Goal: Task Accomplishment & Management: Use online tool/utility

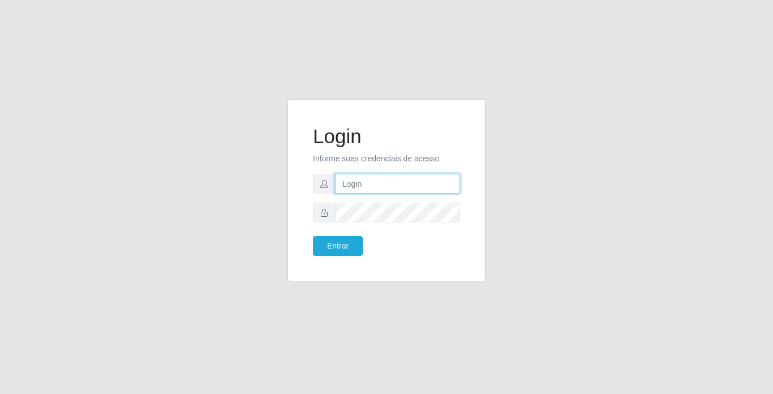
click at [415, 188] on input "text" at bounding box center [397, 184] width 125 height 20
type input "[PERSON_NAME]"
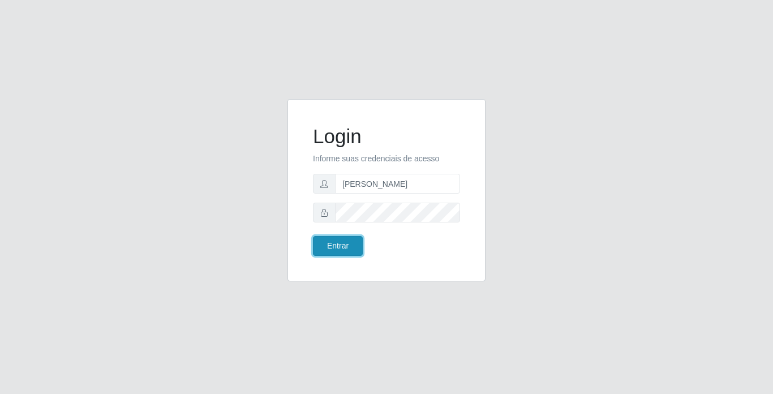
click at [348, 238] on button "Entrar" at bounding box center [338, 246] width 50 height 20
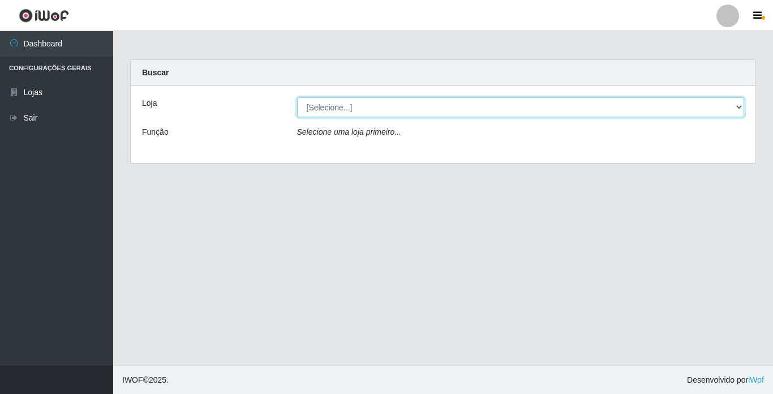
click at [384, 103] on select "[Selecione...] Bemais Supermercados - [GEOGRAPHIC_DATA]" at bounding box center [521, 107] width 448 height 20
select select "250"
click at [297, 97] on select "[Selecione...] Bemais Supermercados - [GEOGRAPHIC_DATA]" at bounding box center [521, 107] width 448 height 20
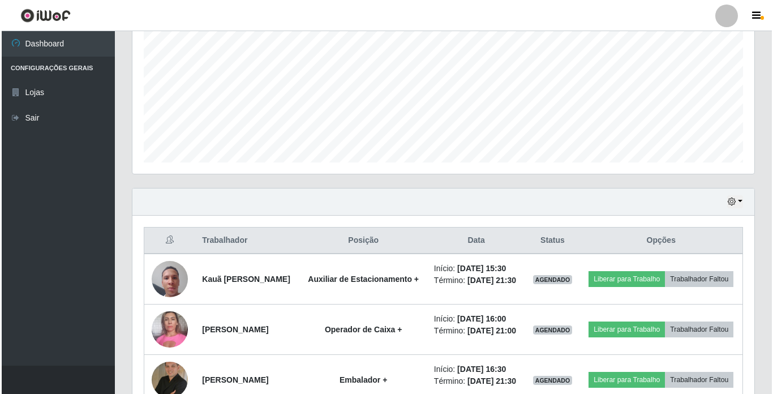
scroll to position [340, 0]
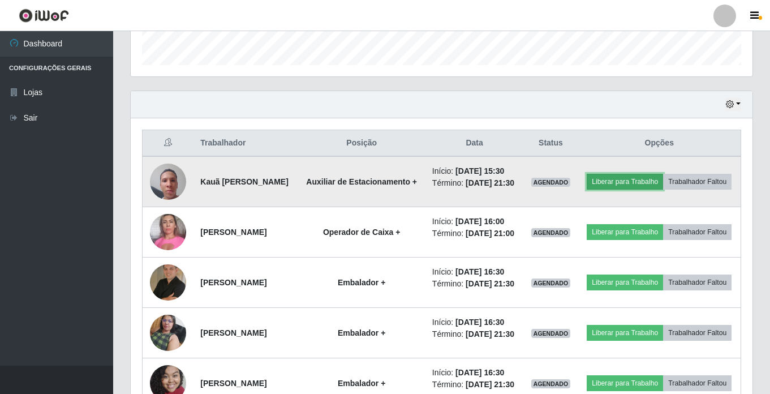
click at [645, 175] on button "Liberar para Trabalho" at bounding box center [625, 182] width 76 height 16
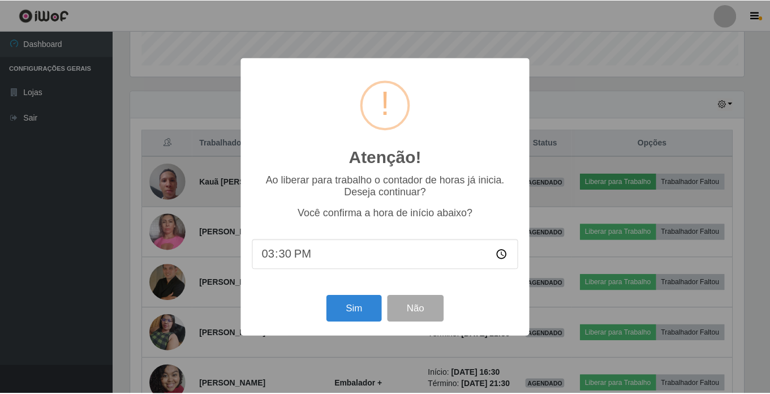
scroll to position [235, 616]
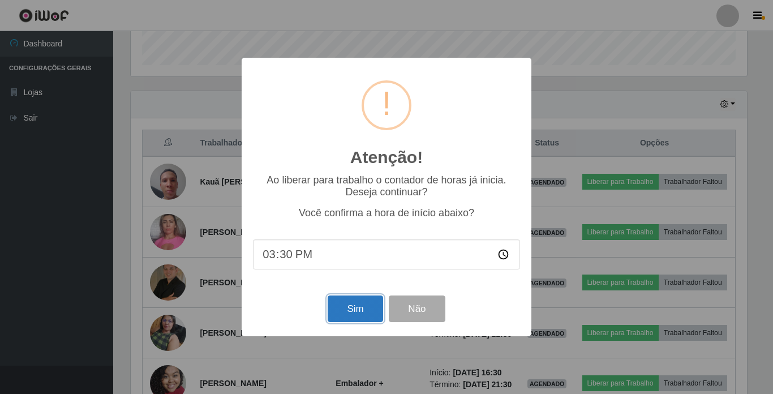
click at [345, 308] on button "Sim" at bounding box center [355, 308] width 55 height 27
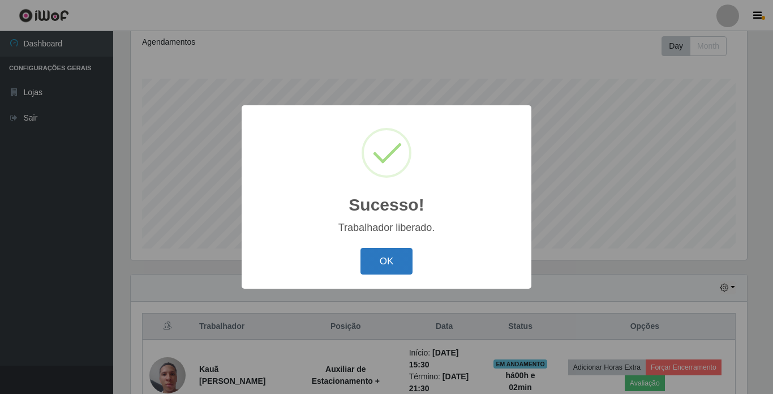
click at [381, 256] on button "OK" at bounding box center [387, 261] width 53 height 27
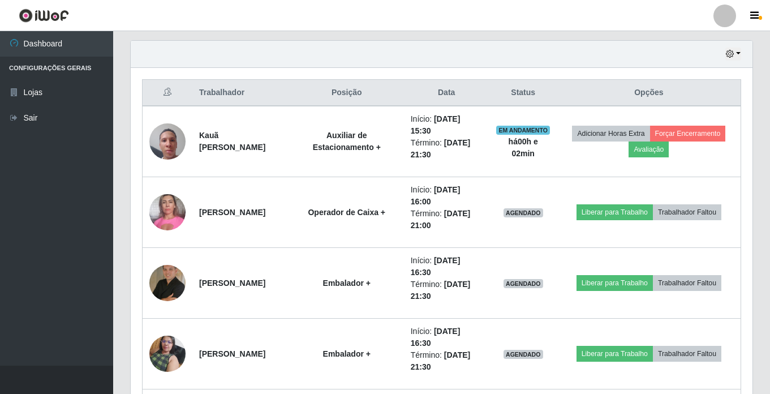
scroll to position [439, 0]
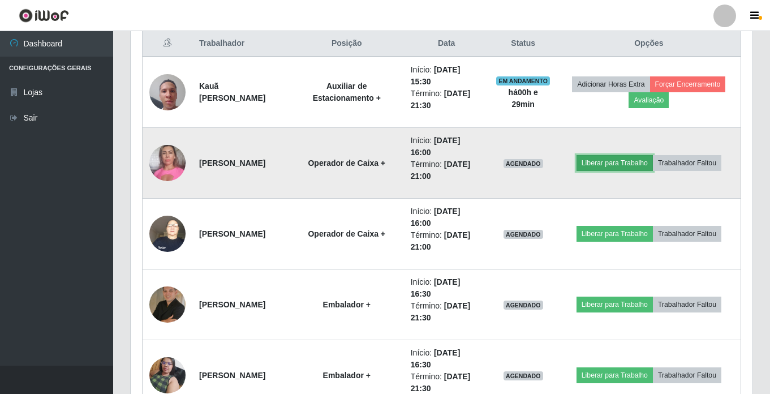
click at [624, 164] on button "Liberar para Trabalho" at bounding box center [615, 163] width 76 height 16
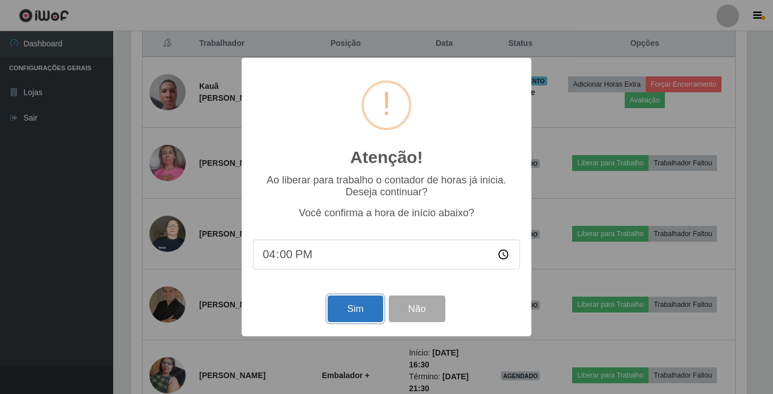
click at [355, 308] on button "Sim" at bounding box center [355, 308] width 55 height 27
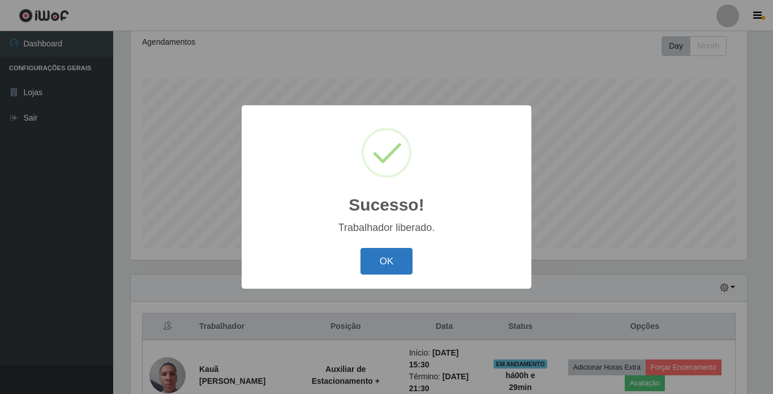
click at [379, 263] on button "OK" at bounding box center [387, 261] width 53 height 27
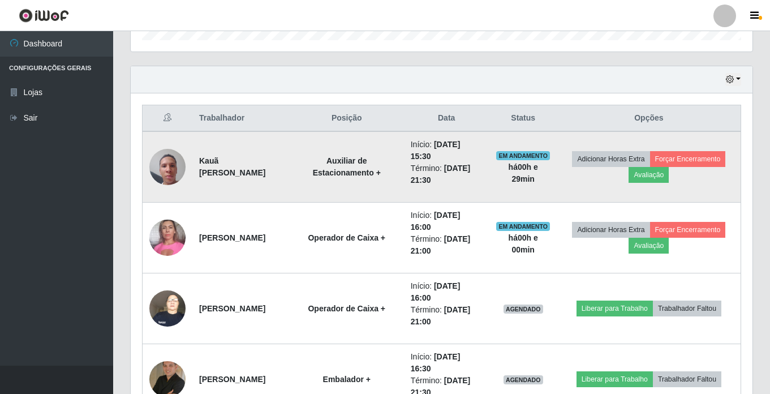
scroll to position [383, 0]
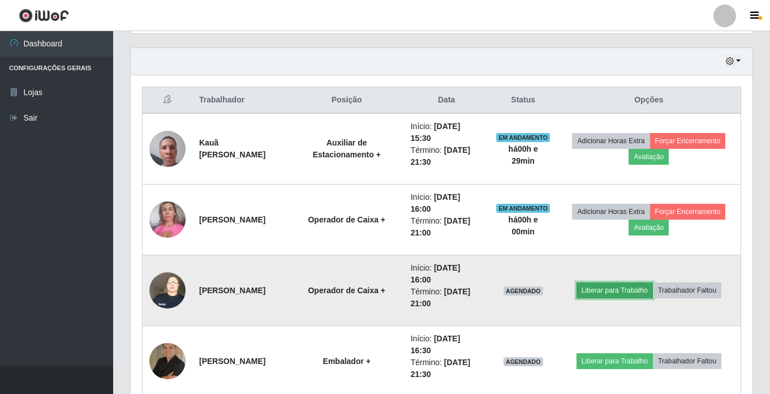
click at [603, 287] on button "Liberar para Trabalho" at bounding box center [615, 290] width 76 height 16
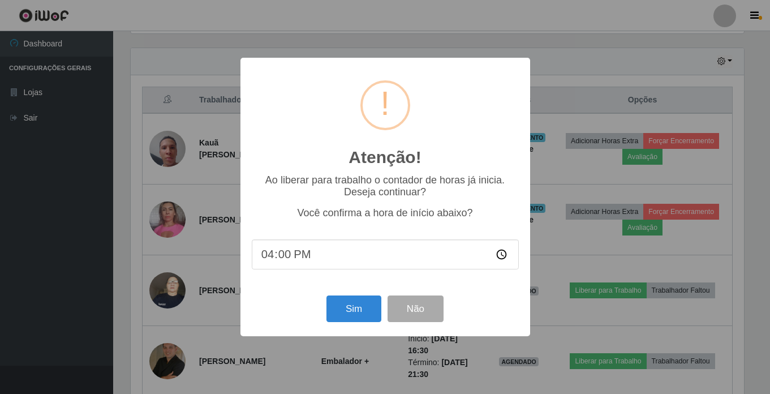
scroll to position [235, 616]
click at [357, 307] on button "Sim" at bounding box center [355, 308] width 55 height 27
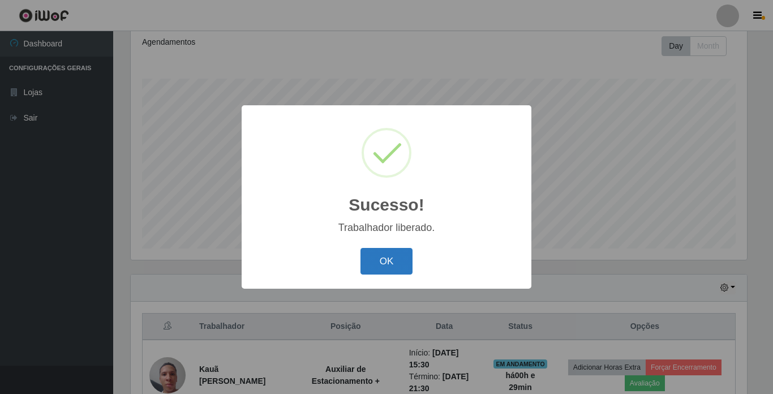
click at [385, 259] on button "OK" at bounding box center [387, 261] width 53 height 27
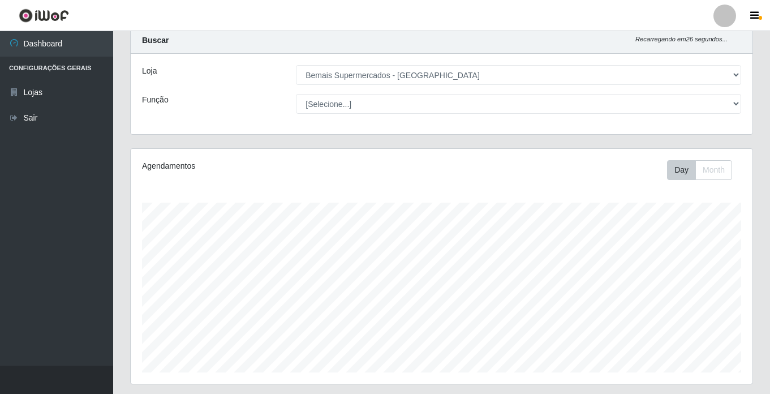
scroll to position [0, 0]
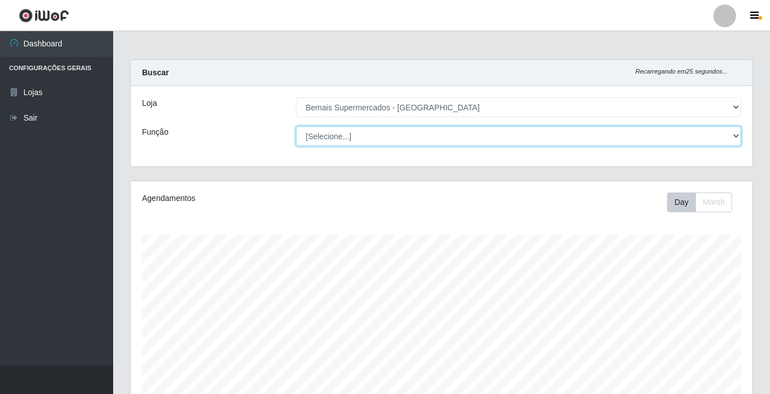
click at [345, 134] on select "[Selecione...] ASG ASG + ASG ++ Auxiliar de Estacionamento Auxiliar de Estacion…" at bounding box center [518, 136] width 445 height 20
click at [296, 126] on select "[Selecione...] ASG ASG + ASG ++ Auxiliar de Estacionamento Auxiliar de Estacion…" at bounding box center [518, 136] width 445 height 20
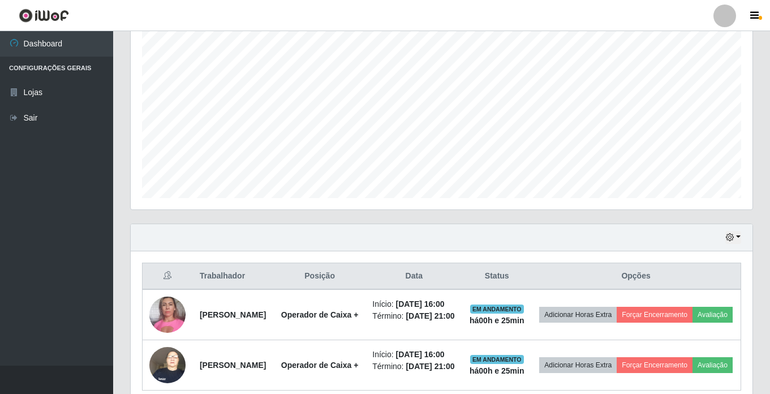
scroll to position [213, 0]
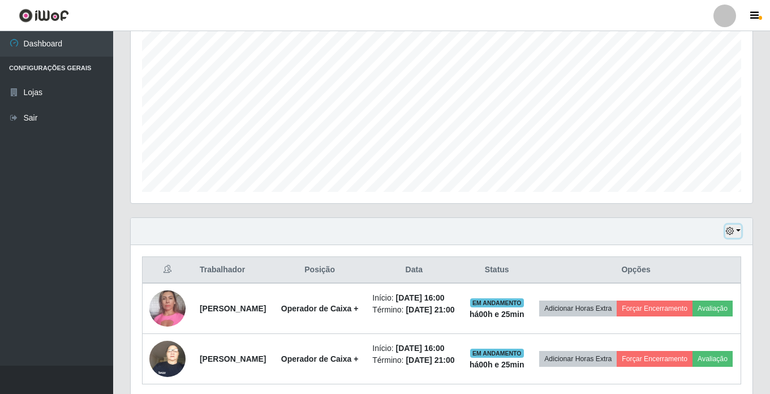
click at [731, 226] on button "button" at bounding box center [734, 231] width 16 height 13
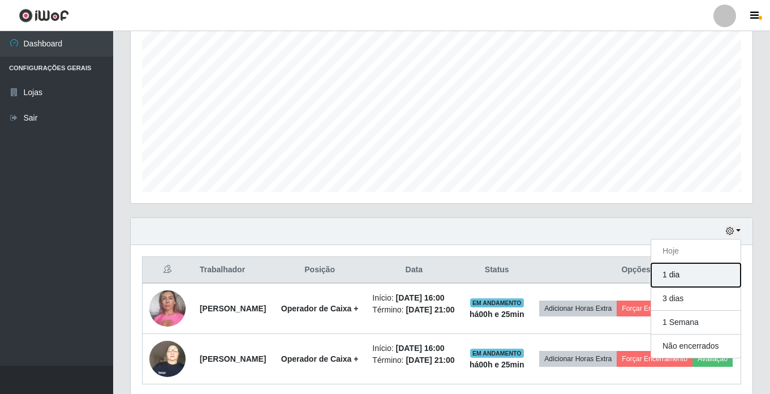
click at [694, 272] on button "1 dia" at bounding box center [696, 275] width 89 height 24
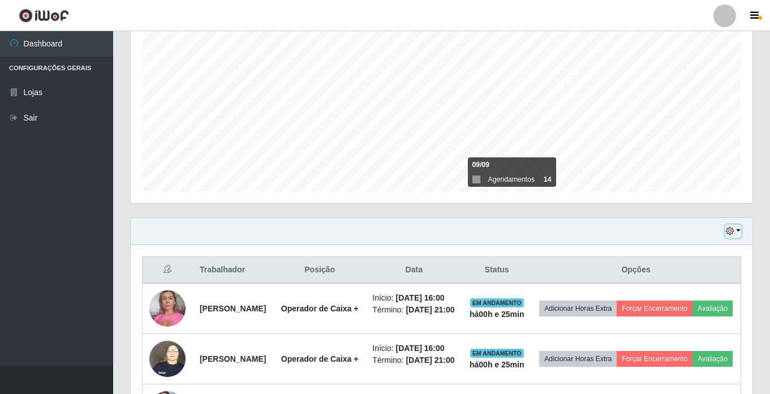
click at [734, 232] on icon "button" at bounding box center [730, 231] width 8 height 8
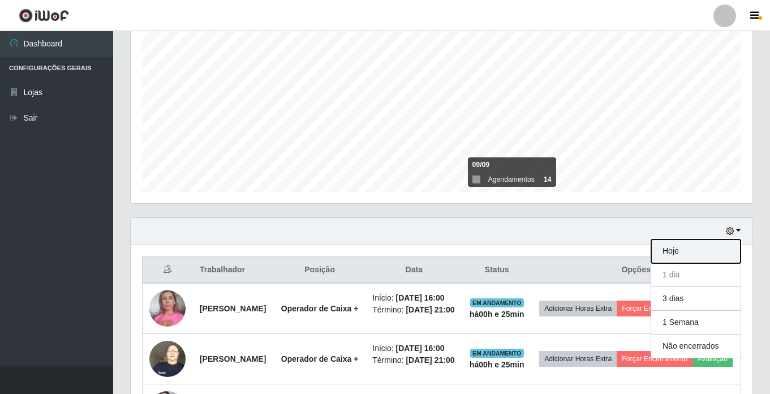
click at [683, 253] on button "Hoje" at bounding box center [696, 251] width 89 height 24
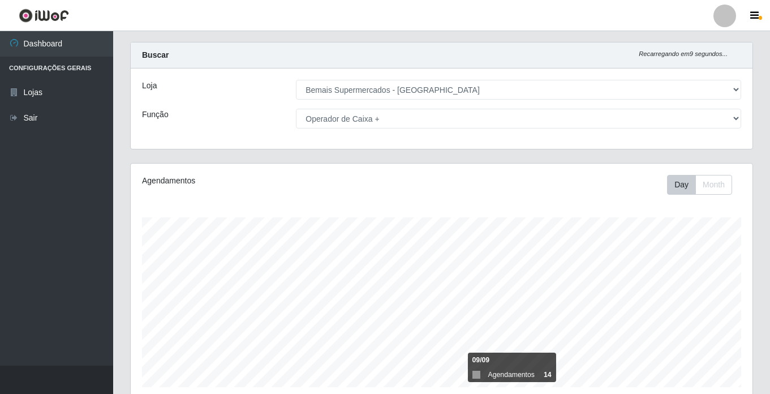
scroll to position [0, 0]
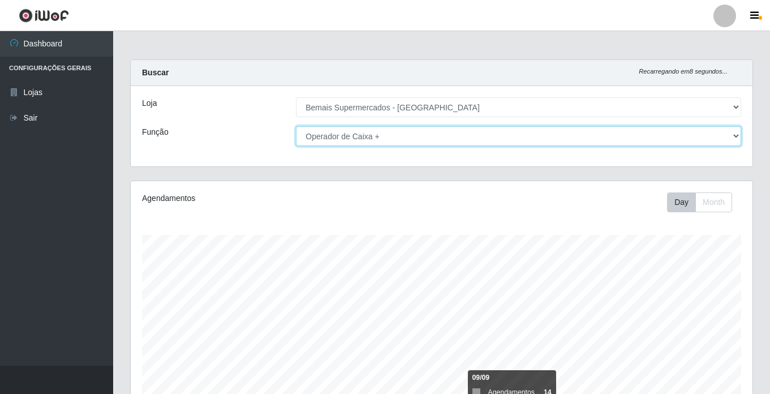
drag, startPoint x: 378, startPoint y: 131, endPoint x: 376, endPoint y: 145, distance: 14.9
click at [378, 131] on select "[Selecione...] ASG ASG + ASG ++ Auxiliar de Estacionamento Auxiliar de Estacion…" at bounding box center [518, 136] width 445 height 20
select select "[Selecione...]"
click at [296, 126] on select "[Selecione...] ASG ASG + ASG ++ Auxiliar de Estacionamento Auxiliar de Estacion…" at bounding box center [518, 136] width 445 height 20
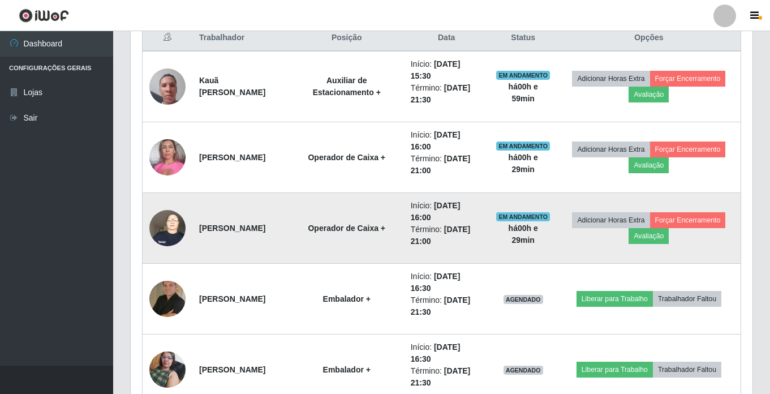
scroll to position [509, 0]
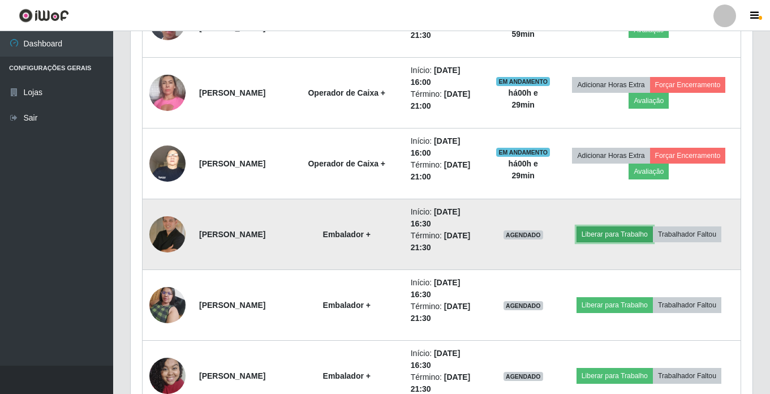
click at [611, 231] on button "Liberar para Trabalho" at bounding box center [615, 234] width 76 height 16
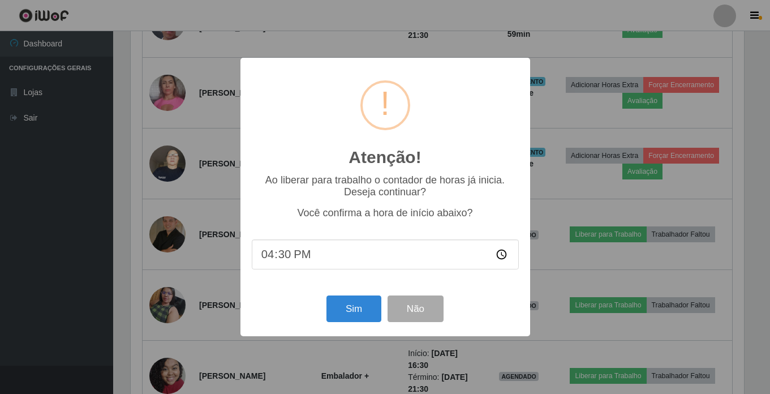
scroll to position [235, 616]
click at [344, 303] on button "Sim" at bounding box center [355, 308] width 55 height 27
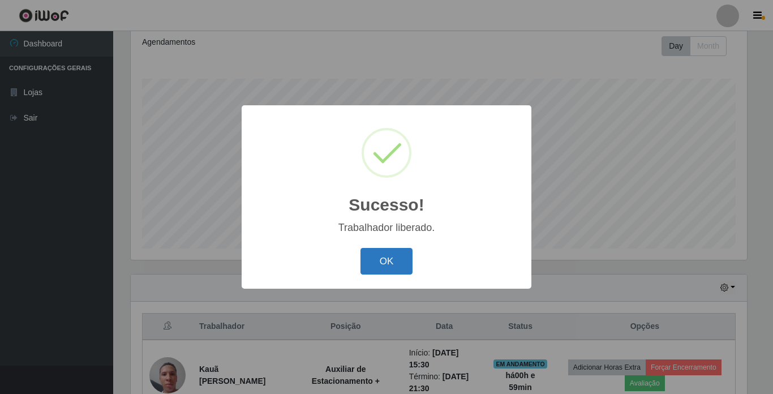
click at [385, 258] on button "OK" at bounding box center [387, 261] width 53 height 27
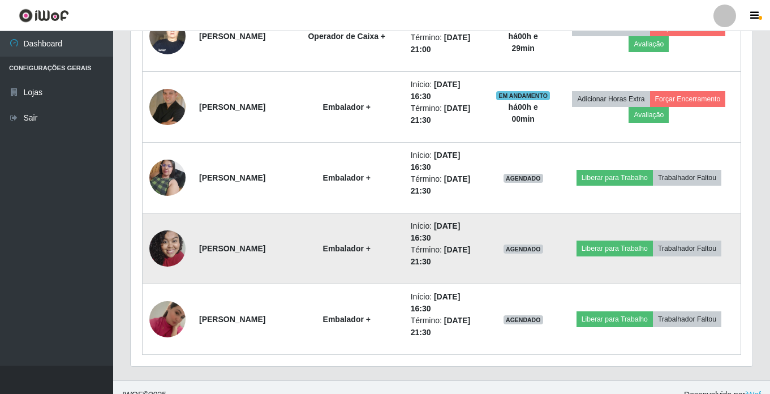
scroll to position [652, 0]
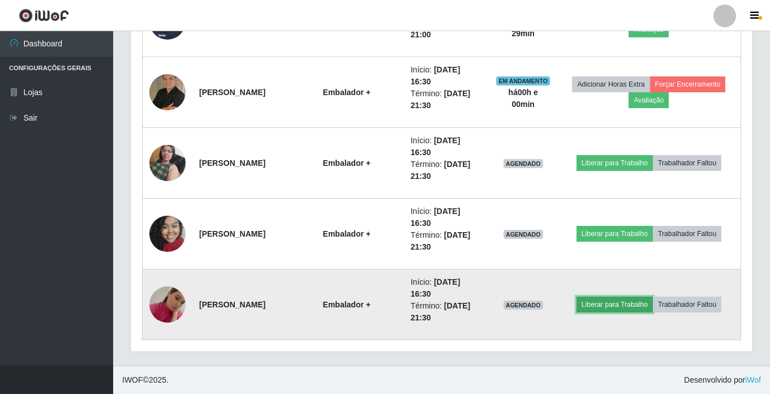
click at [620, 306] on button "Liberar para Trabalho" at bounding box center [615, 305] width 76 height 16
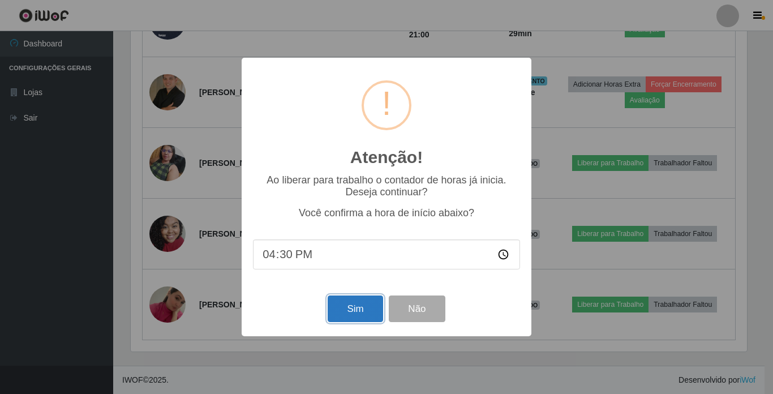
click at [362, 308] on button "Sim" at bounding box center [355, 308] width 55 height 27
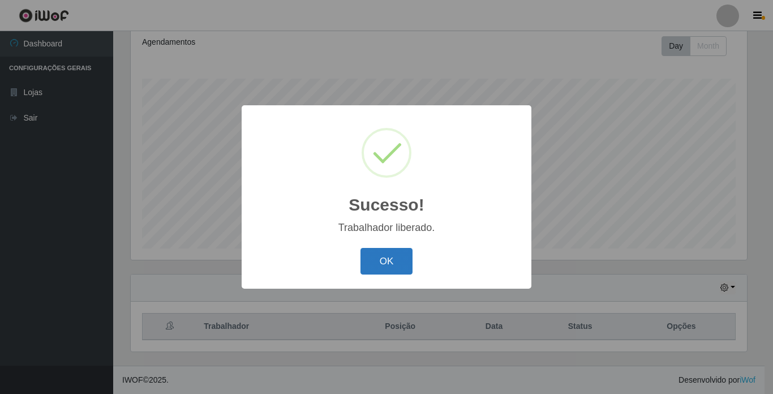
click at [382, 259] on button "OK" at bounding box center [387, 261] width 53 height 27
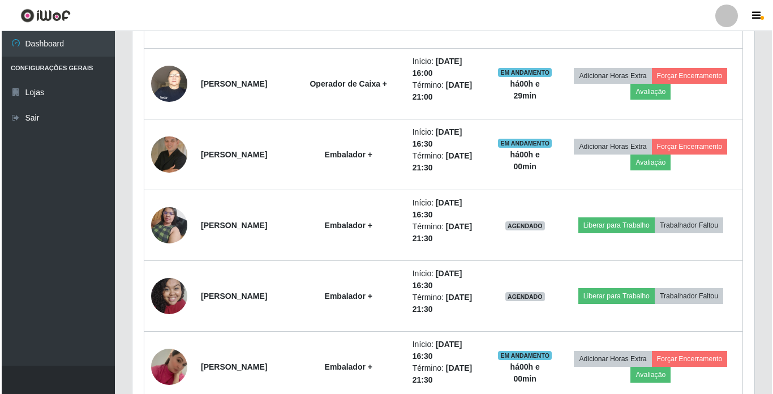
scroll to position [609, 0]
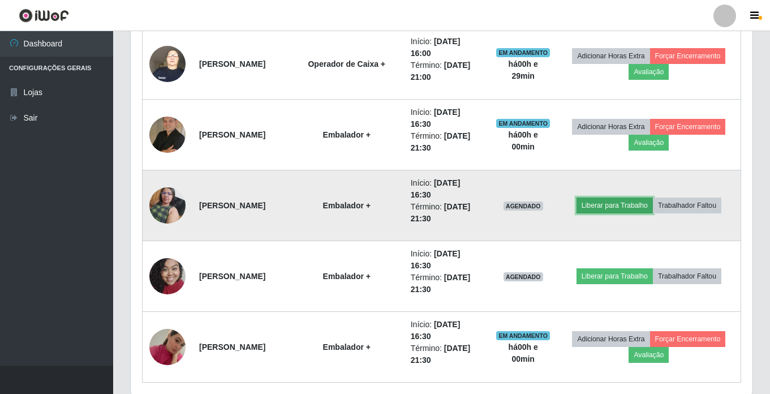
click at [624, 204] on button "Liberar para Trabalho" at bounding box center [615, 206] width 76 height 16
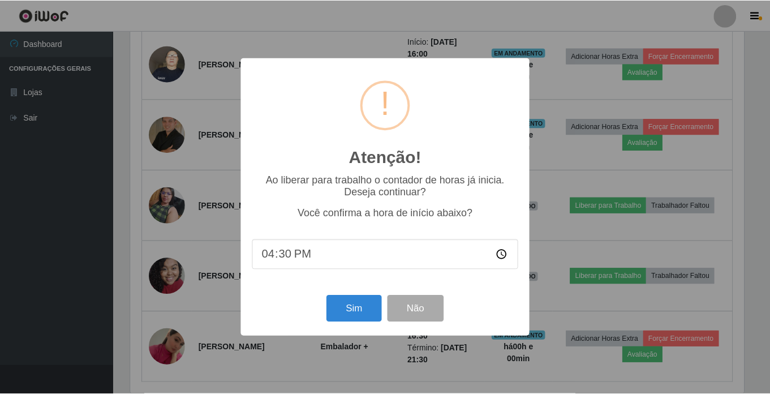
scroll to position [235, 616]
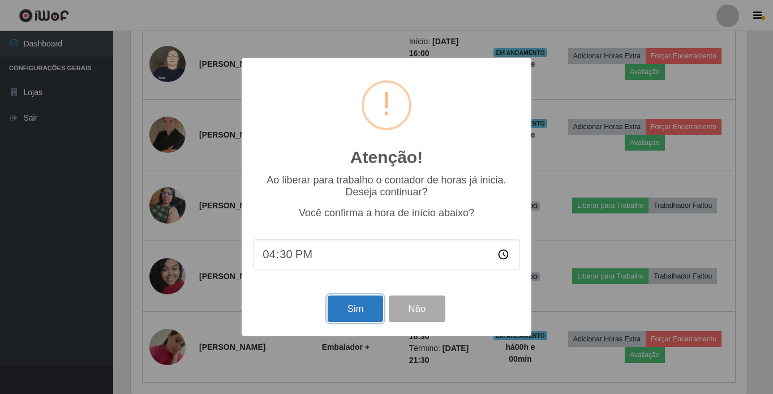
click at [365, 312] on button "Sim" at bounding box center [355, 308] width 55 height 27
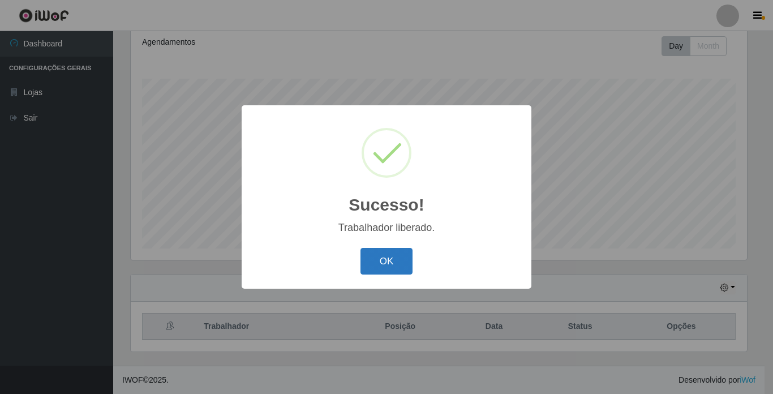
click at [398, 265] on button "OK" at bounding box center [387, 261] width 53 height 27
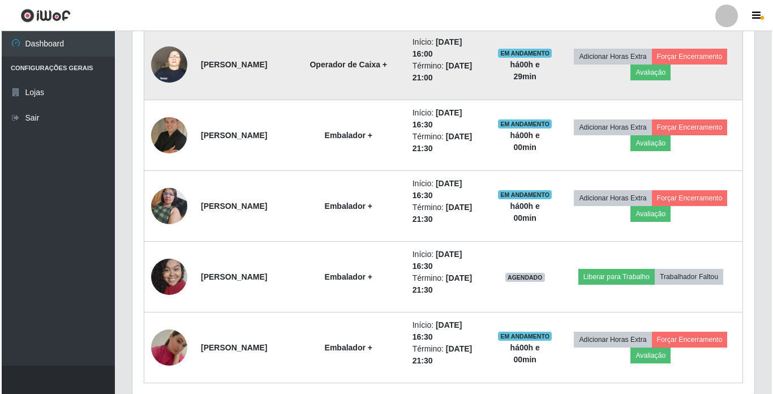
scroll to position [0, 0]
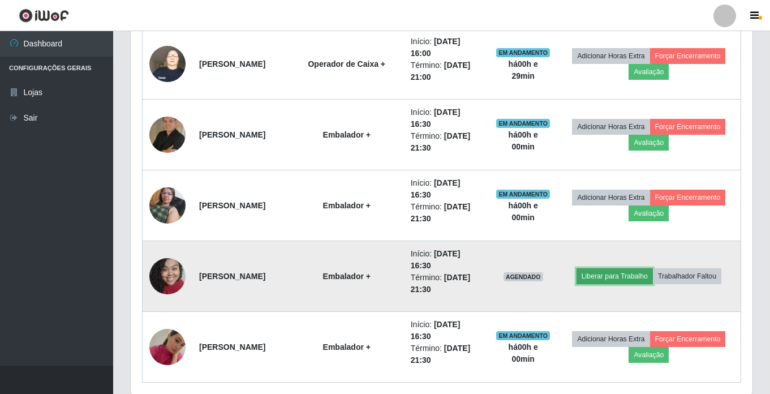
click at [631, 275] on button "Liberar para Trabalho" at bounding box center [615, 276] width 76 height 16
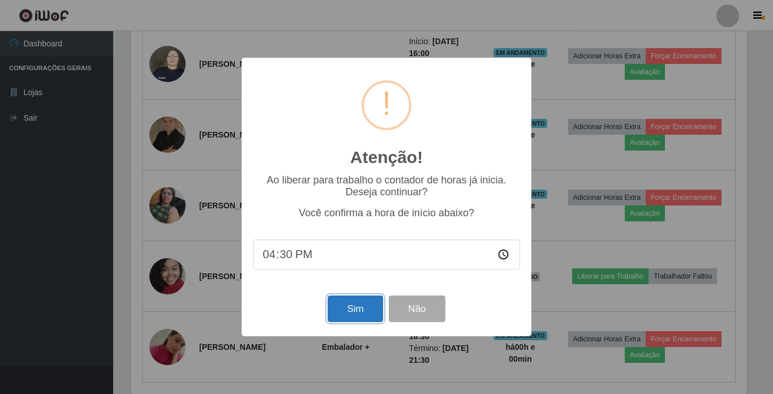
click at [354, 316] on button "Sim" at bounding box center [355, 308] width 55 height 27
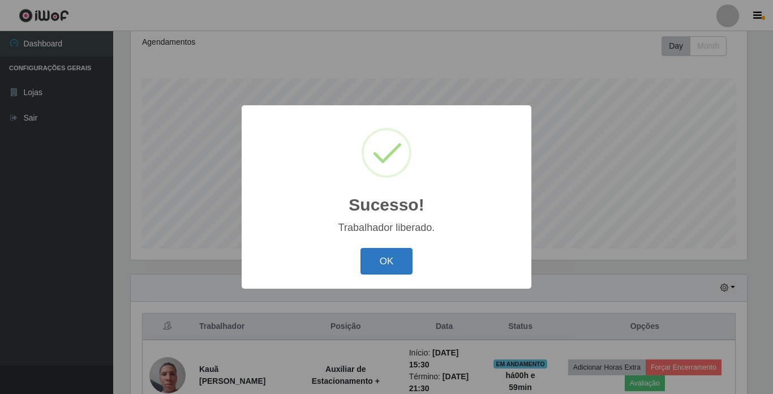
drag, startPoint x: 372, startPoint y: 263, endPoint x: 475, endPoint y: 243, distance: 104.9
click at [372, 264] on button "OK" at bounding box center [387, 261] width 53 height 27
